Goal: Task Accomplishment & Management: Manage account settings

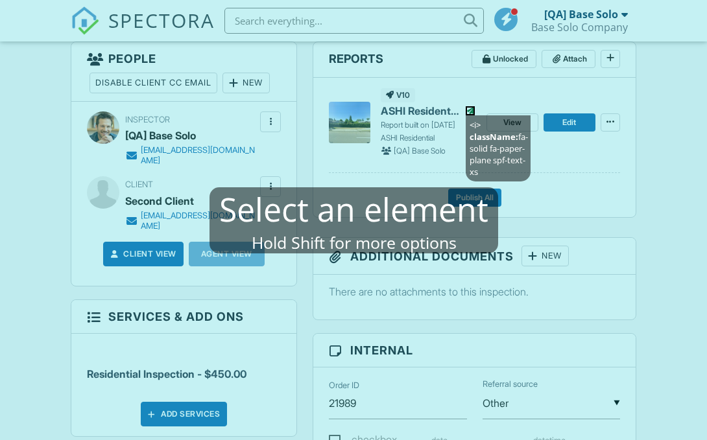
click at [472, 114] on mablhighlight "<i> className: fa-solid fa-paper-plane spf-text-xs" at bounding box center [470, 110] width 9 height 9
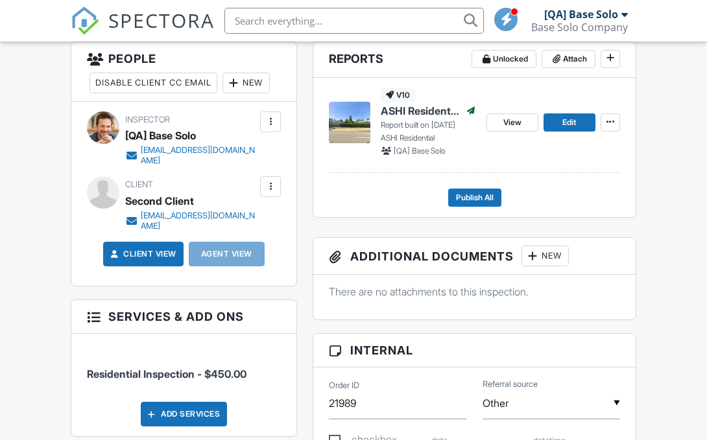
click at [271, 122] on div at bounding box center [270, 121] width 13 height 13
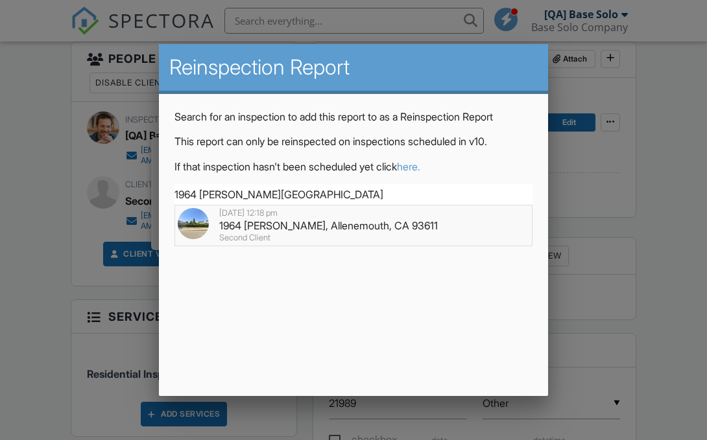
click at [354, 226] on div "1964 Tristin Field, Allenemouth, CA 93611" at bounding box center [354, 226] width 352 height 14
type input "1964 Tristin Field, Allenemouth, CA 93611"
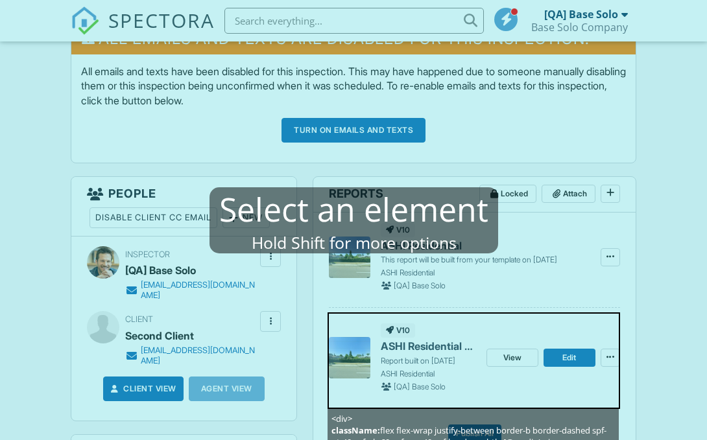
click at [596, 319] on mablhighlight "<div> className: flex flex-wrap justify-between border-b border-dashed spf-pt-4…" at bounding box center [474, 361] width 293 height 97
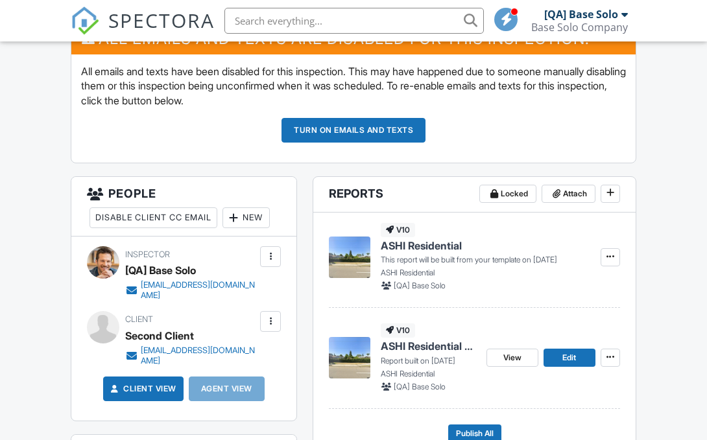
click at [436, 348] on span "ASHI Residential Reinspection" at bounding box center [428, 346] width 95 height 14
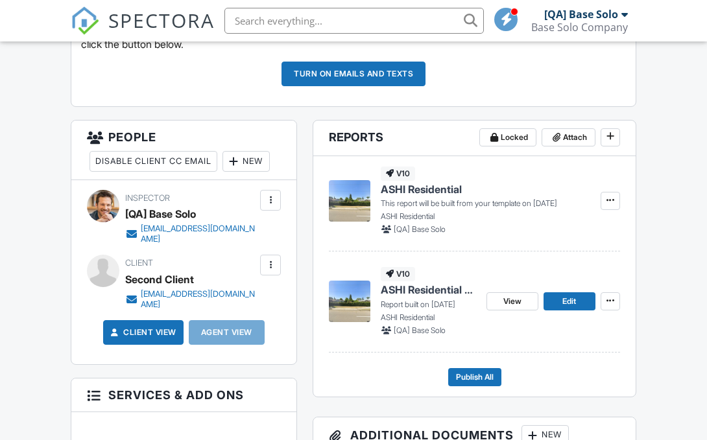
scroll to position [431, 0]
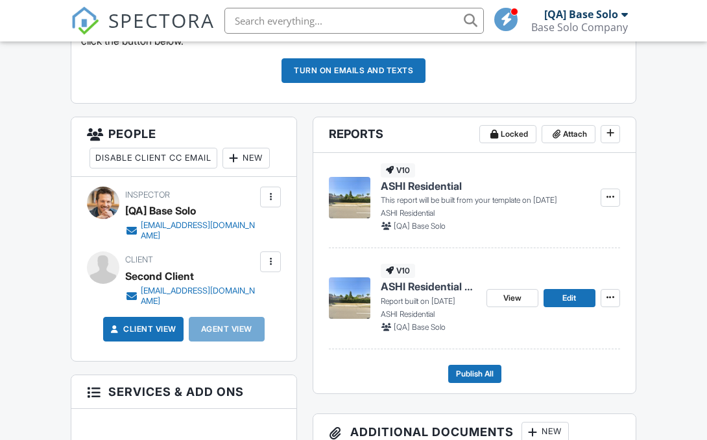
click at [428, 287] on span "ASHI Residential Reinspection" at bounding box center [428, 287] width 95 height 14
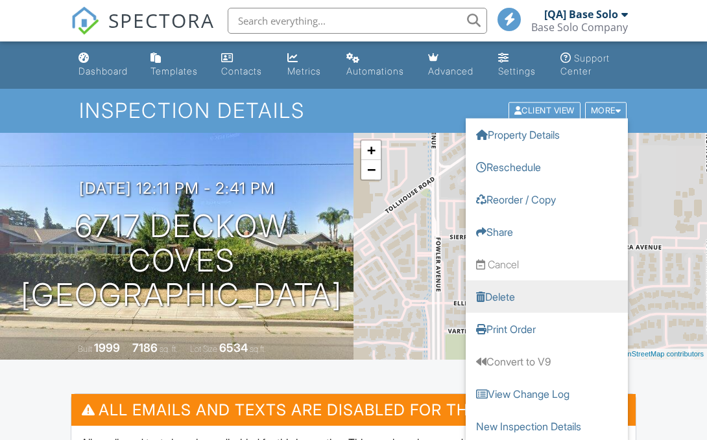
click at [507, 295] on link "Delete" at bounding box center [547, 297] width 162 height 32
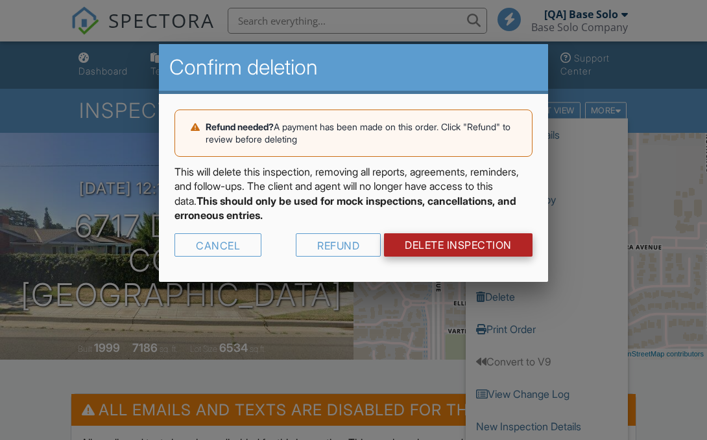
click at [465, 247] on link "DELETE Inspection" at bounding box center [458, 245] width 149 height 23
